Goal: Navigation & Orientation: Find specific page/section

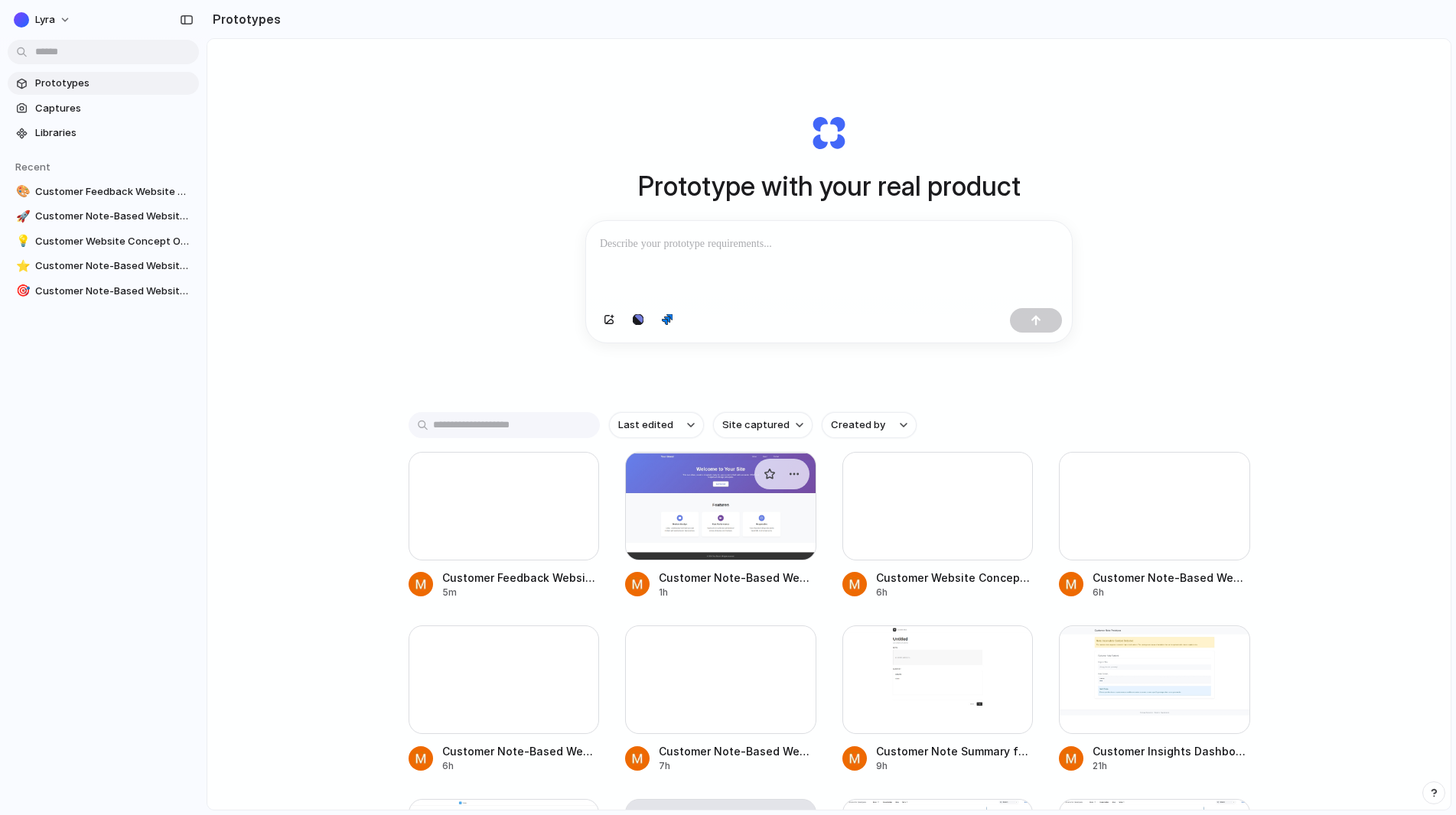
click at [704, 531] on div at bounding box center [720, 506] width 191 height 109
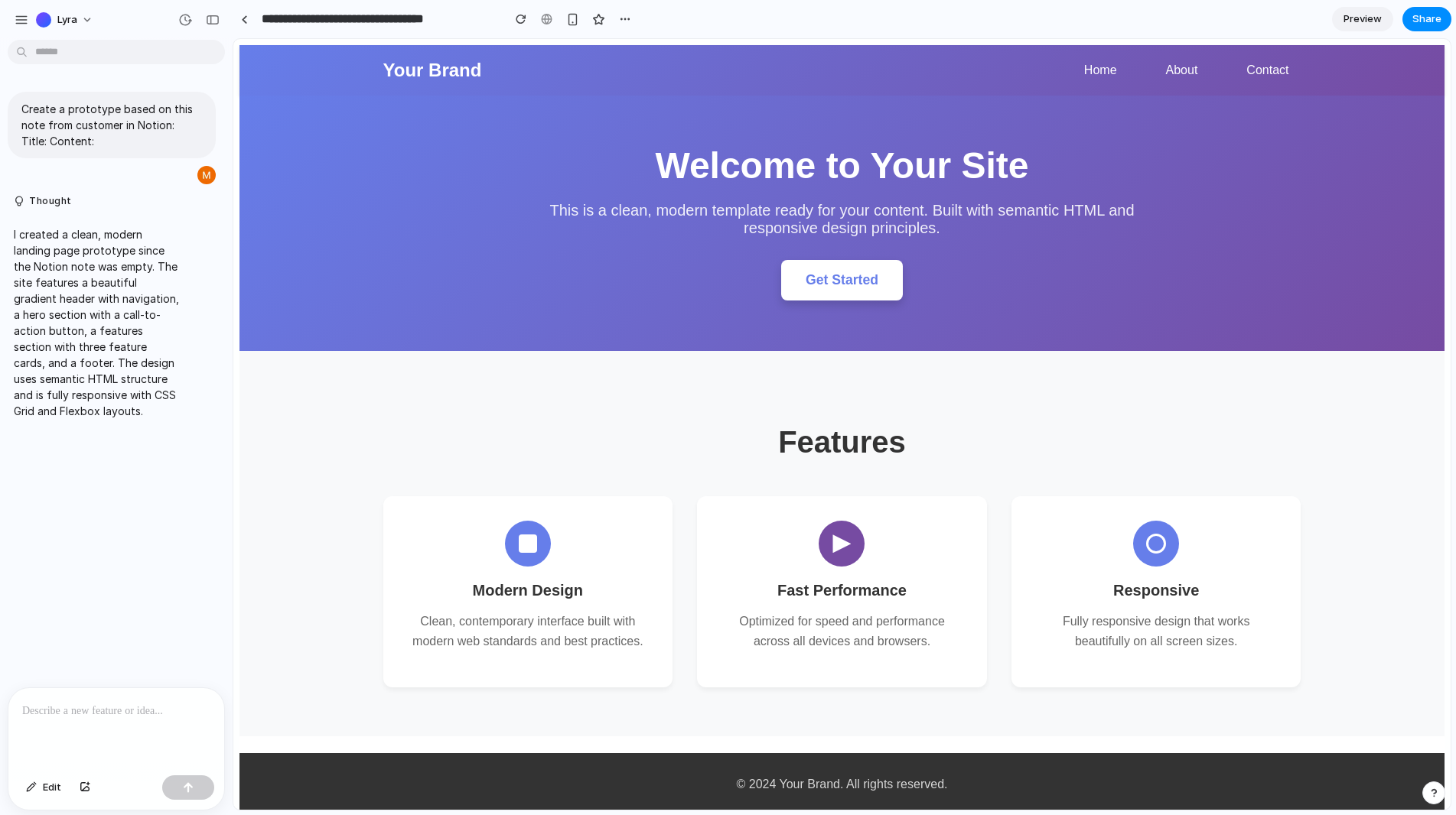
click at [877, 292] on button "Get Started" at bounding box center [842, 280] width 122 height 40
click at [1080, 74] on link "Home" at bounding box center [1100, 70] width 57 height 26
click at [1097, 74] on link "Home" at bounding box center [1100, 70] width 57 height 26
click at [1189, 74] on link "About" at bounding box center [1181, 70] width 56 height 26
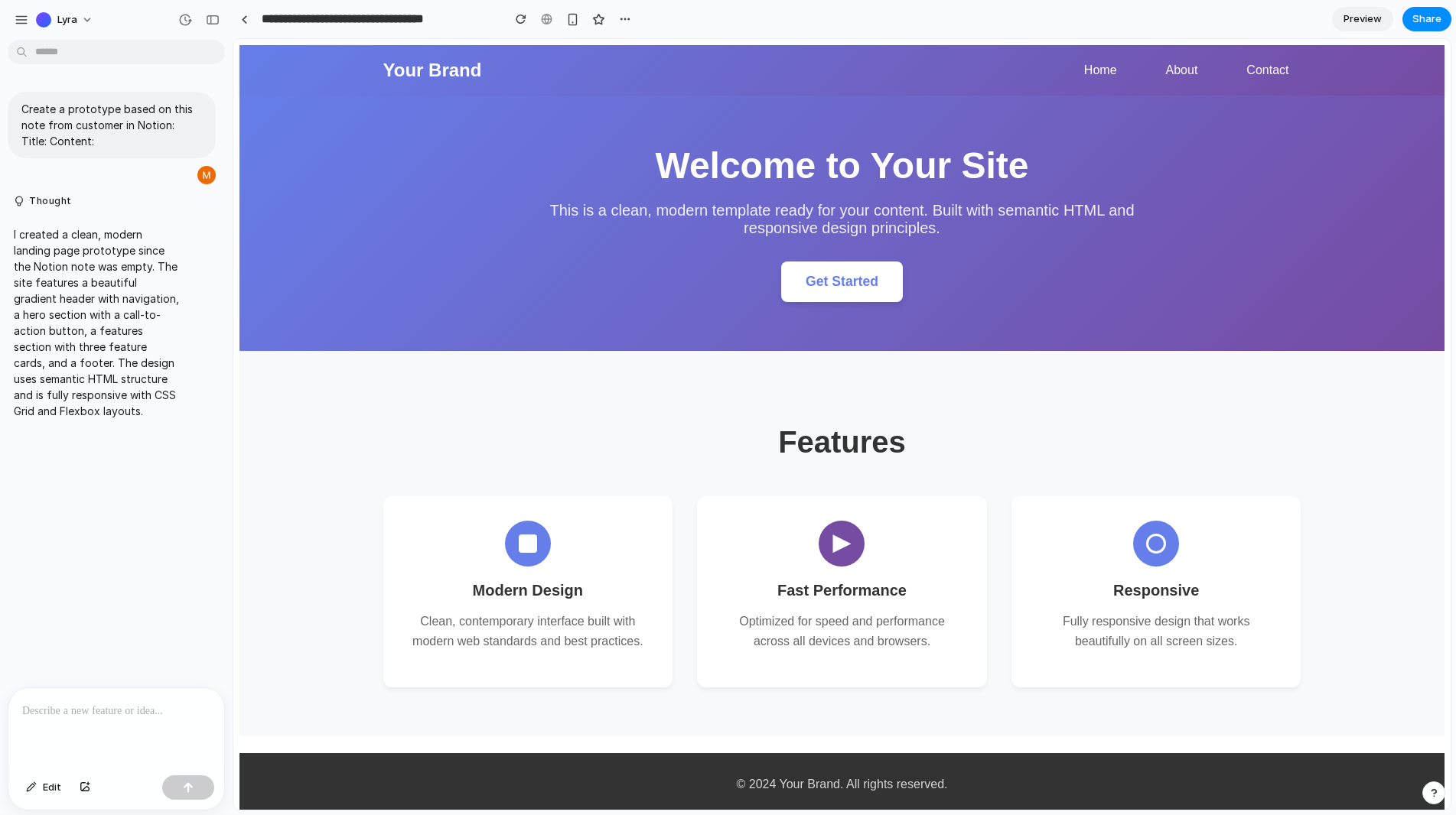
click at [1122, 74] on link "Home" at bounding box center [1100, 70] width 57 height 26
click at [1093, 76] on link "Home" at bounding box center [1100, 70] width 57 height 26
click at [1282, 68] on link "Contact" at bounding box center [1267, 70] width 67 height 26
click at [250, 19] on link at bounding box center [244, 19] width 23 height 23
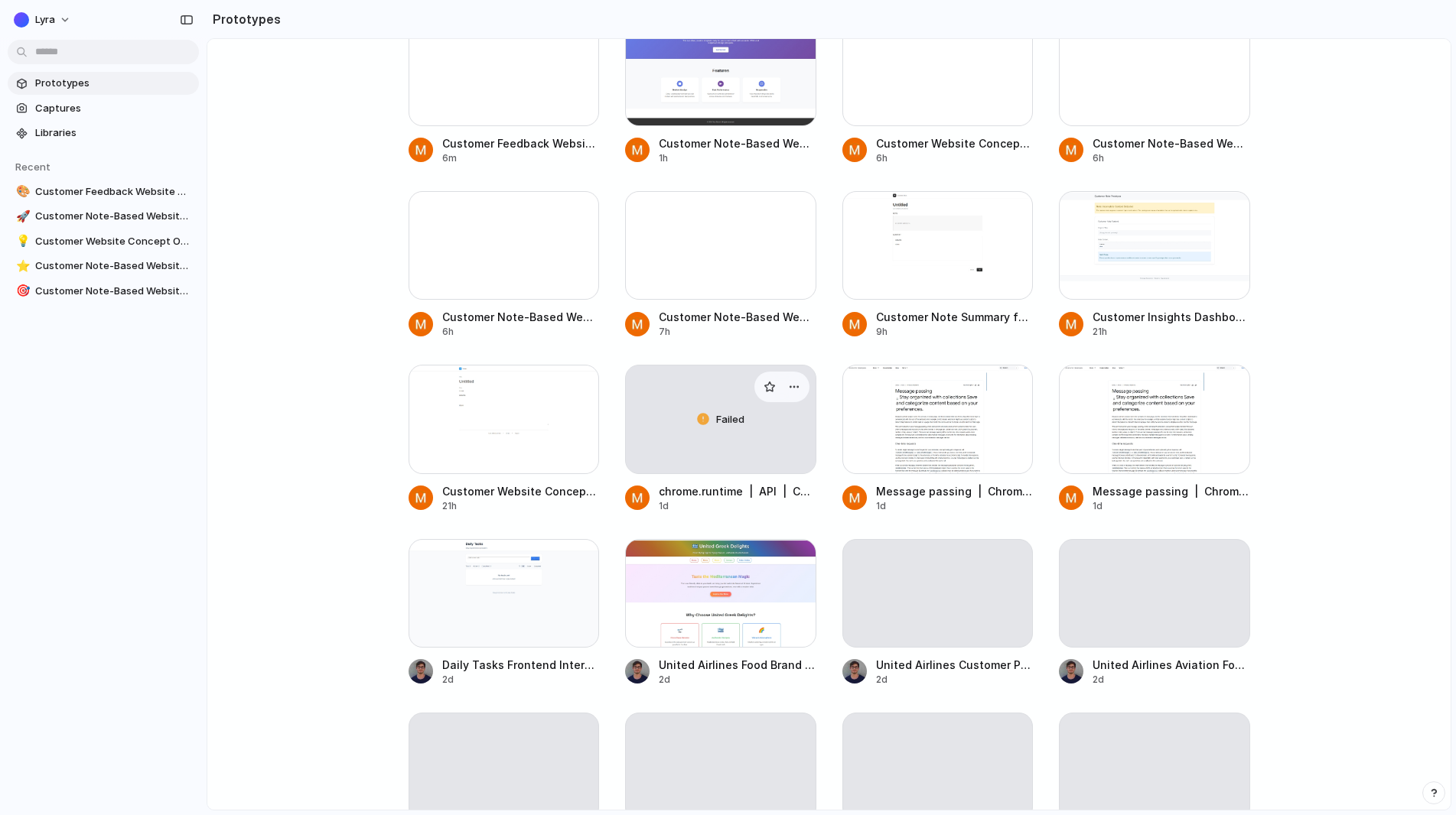
scroll to position [444, 0]
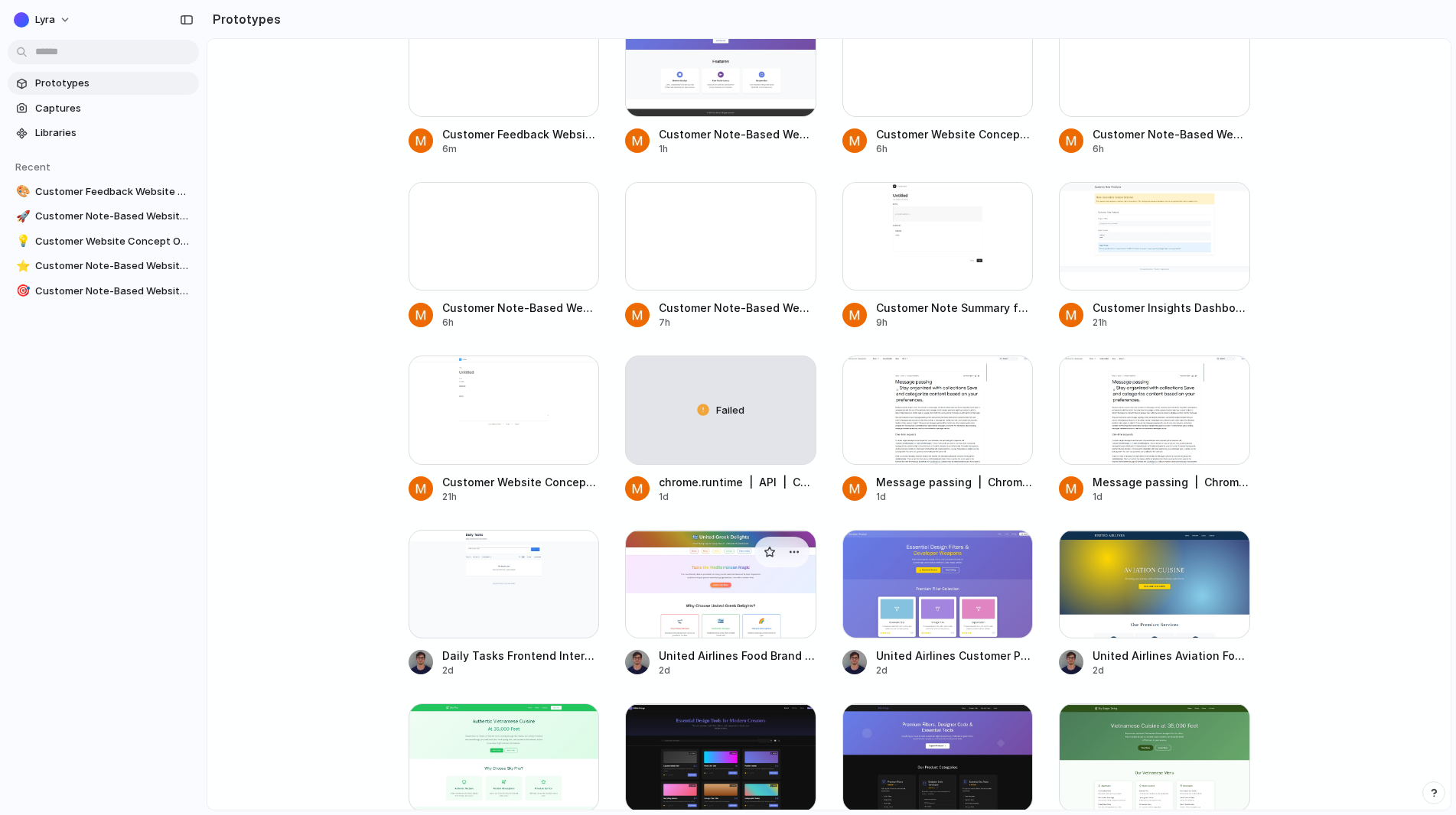
click at [655, 600] on div at bounding box center [720, 584] width 191 height 109
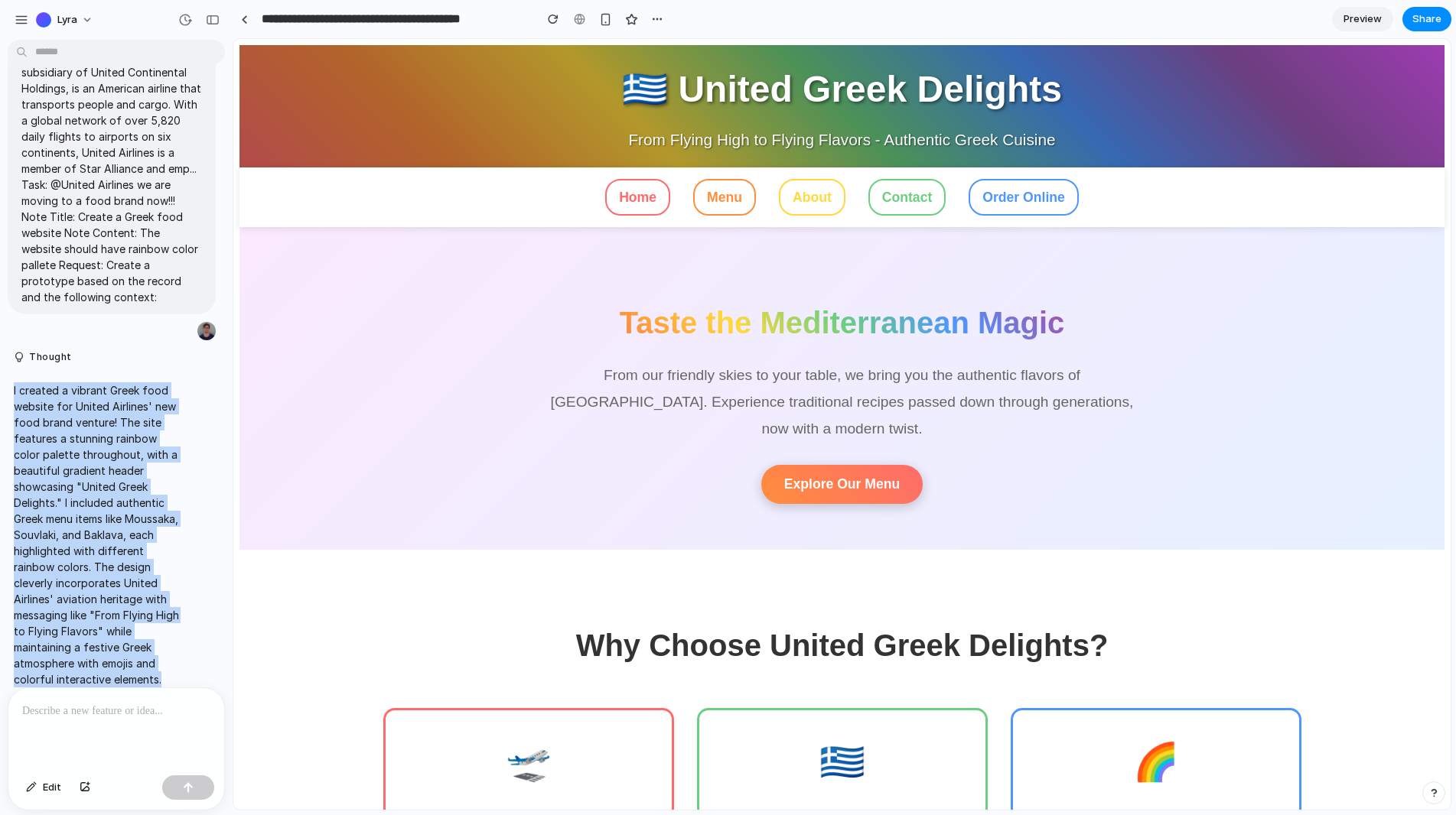
drag, startPoint x: 12, startPoint y: 368, endPoint x: 177, endPoint y: 667, distance: 341.5
click at [177, 667] on div "I created a vibrant Greek food website for United Airlines' new food brand vent…" at bounding box center [97, 535] width 179 height 323
